Goal: Use online tool/utility: Utilize a website feature to perform a specific function

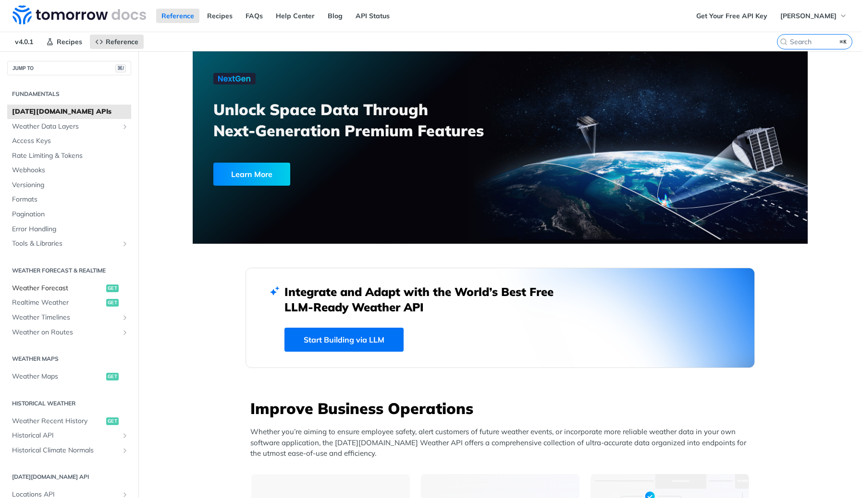
click at [51, 290] on span "Weather Forecast" at bounding box center [58, 289] width 92 height 10
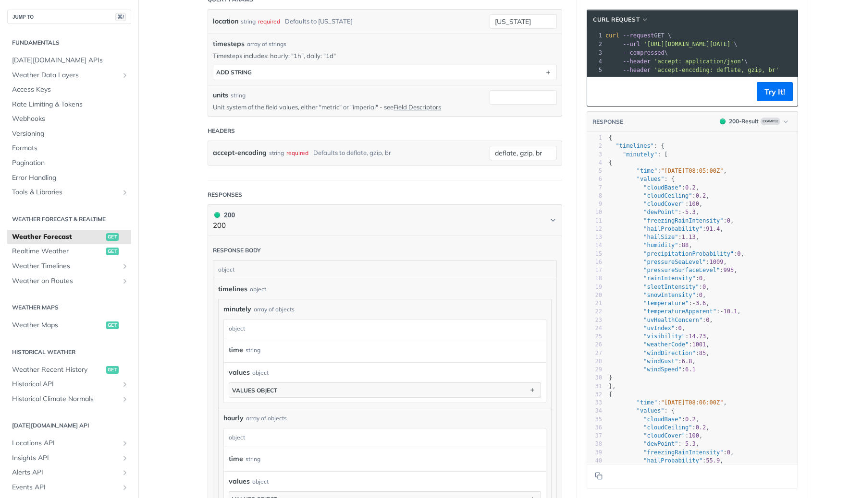
scroll to position [317, 0]
click at [524, 20] on input "[US_STATE]" at bounding box center [522, 21] width 67 height 14
click at [437, 35] on div "timesteps array of strings Timesteps includes: hourly: "1h", daily: "1d" timest…" at bounding box center [384, 58] width 353 height 51
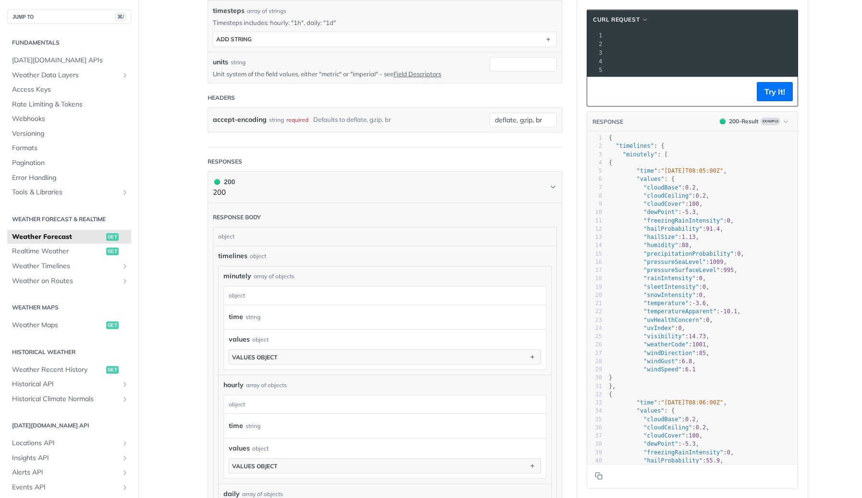
scroll to position [0, 206]
click at [771, 91] on button "Try It!" at bounding box center [774, 91] width 36 height 19
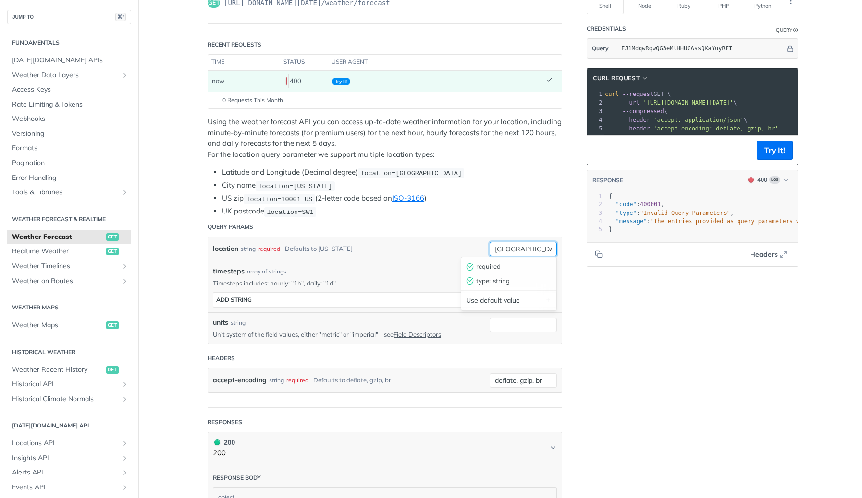
drag, startPoint x: 524, startPoint y: 246, endPoint x: 537, endPoint y: 252, distance: 14.0
click at [537, 252] on input "glasgow, uk" at bounding box center [522, 249] width 67 height 14
type input "glasgow"
click at [686, 275] on section "cURL Request xxxxxxxxxx 1 curl --request GET \ 2 --url 'https://api.tomorrow.io…" at bounding box center [692, 168] width 231 height 218
click at [778, 148] on button "Try It!" at bounding box center [774, 150] width 36 height 19
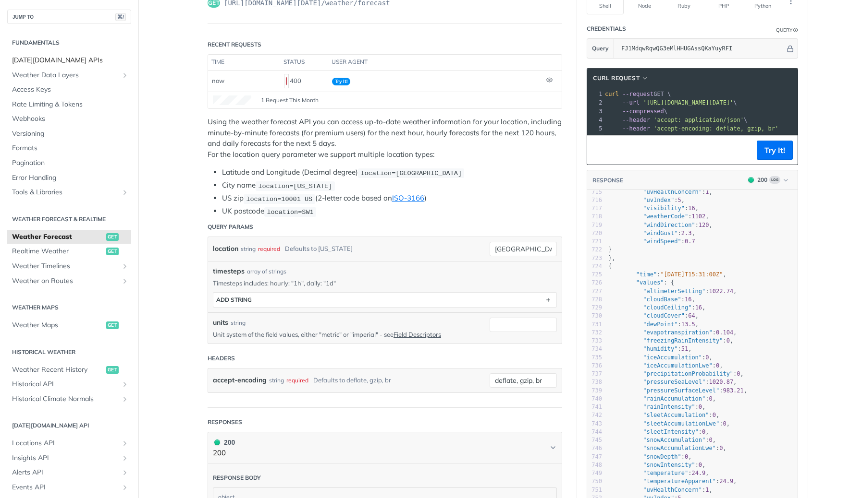
click at [31, 59] on span "[DATE][DOMAIN_NAME] APIs" at bounding box center [70, 61] width 117 height 10
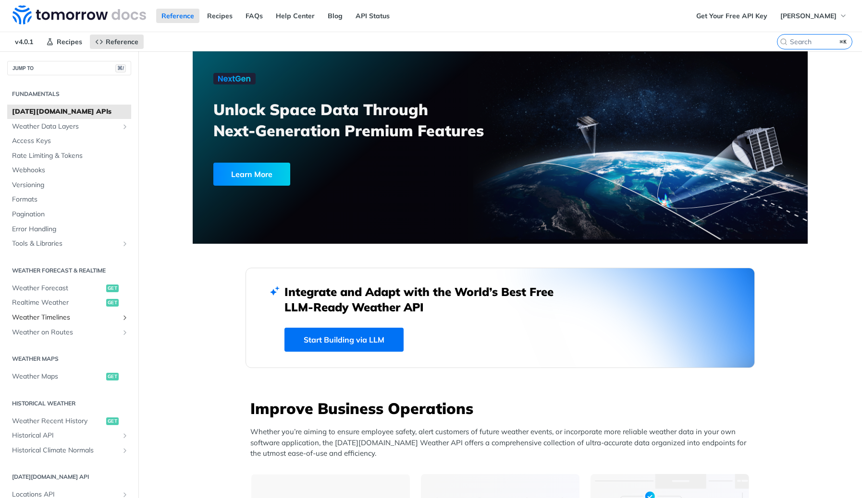
click at [36, 317] on span "Weather Timelines" at bounding box center [65, 318] width 107 height 10
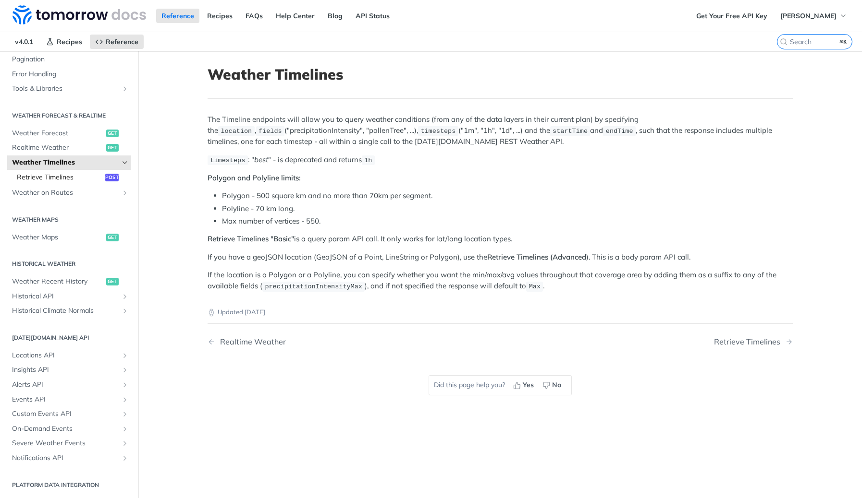
click at [40, 177] on span "Retrieve Timelines" at bounding box center [60, 178] width 86 height 10
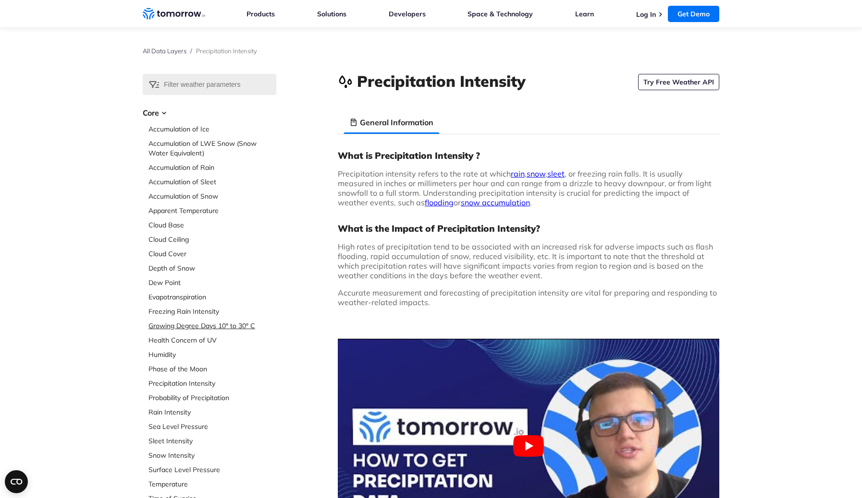
scroll to position [13, 0]
